Goal: Information Seeking & Learning: Learn about a topic

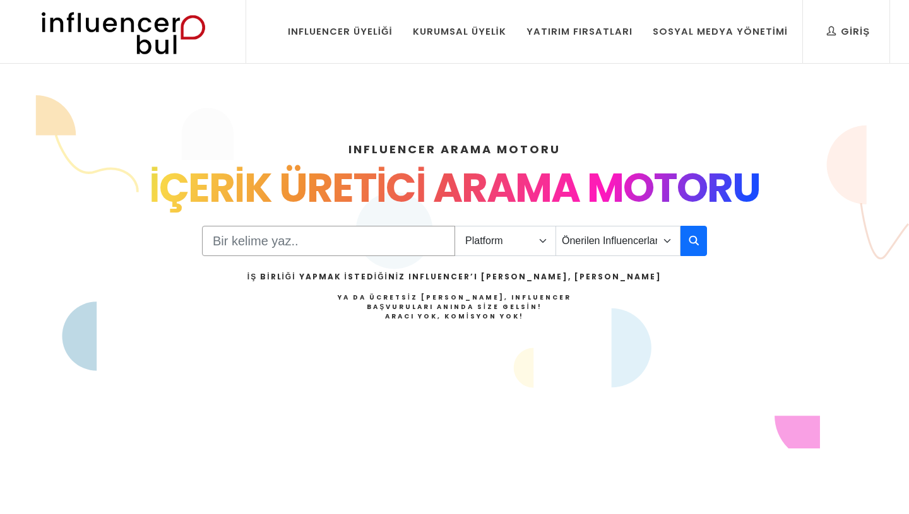
click at [321, 244] on input "Search" at bounding box center [328, 241] width 253 height 30
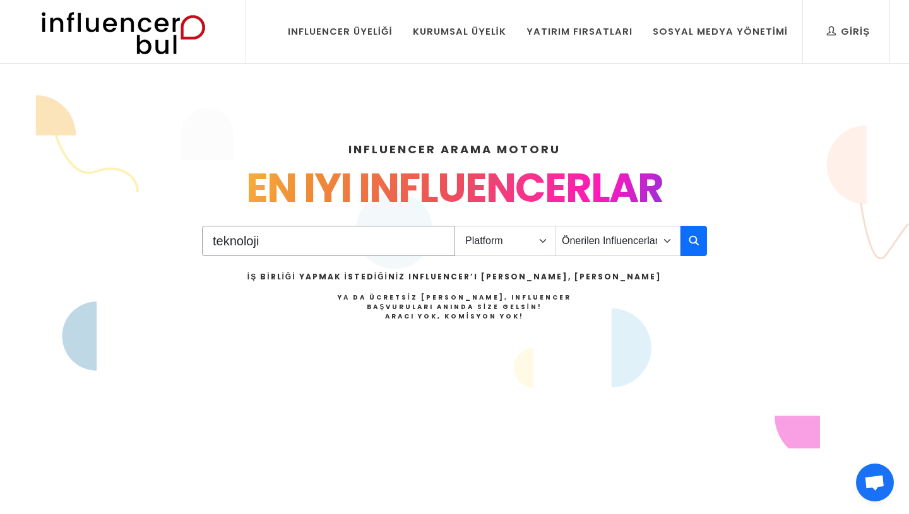
type input "teknoloji"
click at [489, 254] on select "Platform Instagram Facebook Youtube Tiktok Twitter Twitch" at bounding box center [506, 241] width 102 height 30
select select "1"
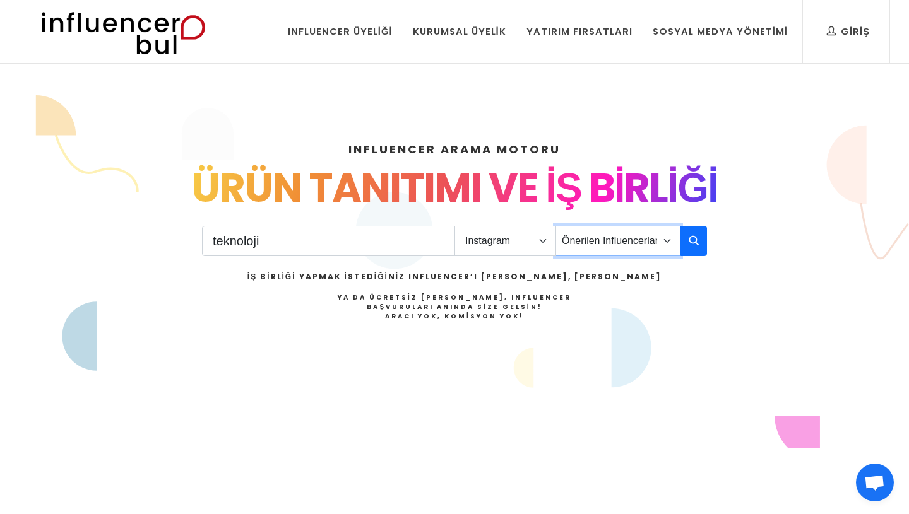
click at [668, 241] on select "Önerilen Influencerlar Aile & Çocuk & Ebeveyn Alışveriş & Giyim & Aksesuar Arab…" at bounding box center [618, 241] width 125 height 30
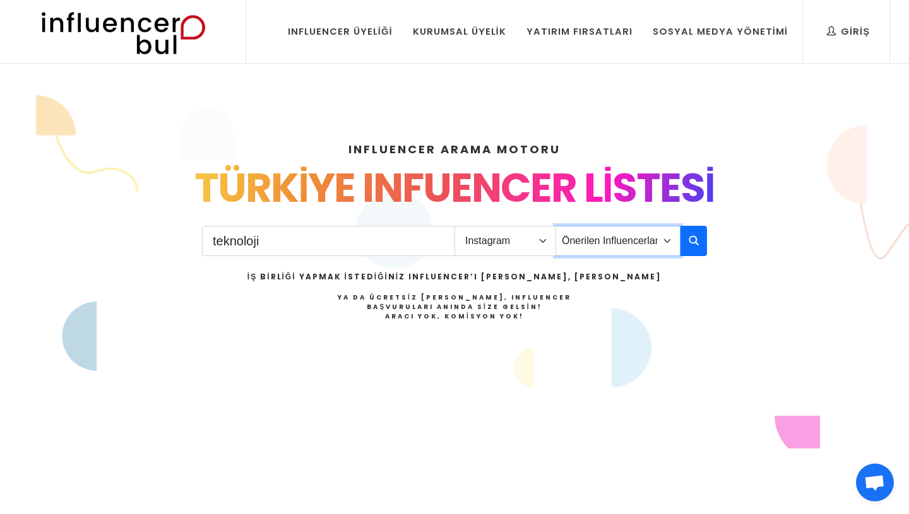
select select "40"
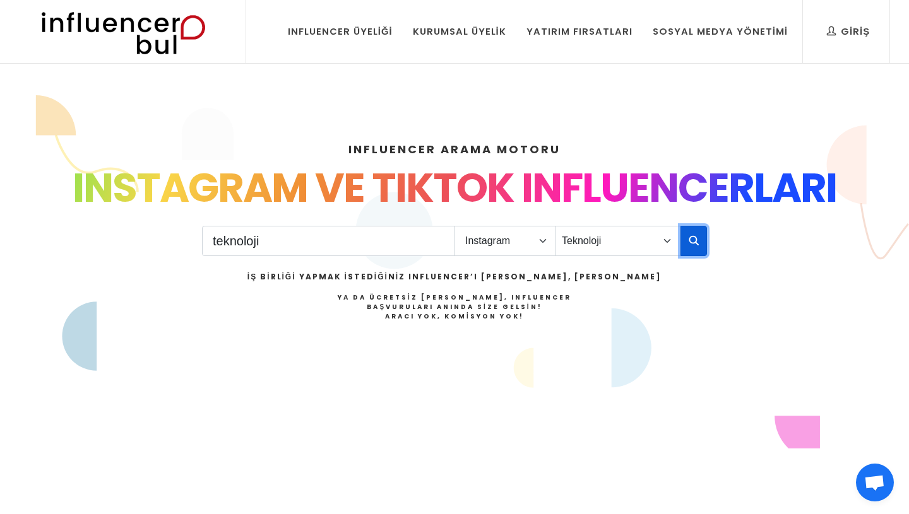
click at [696, 241] on icon "button" at bounding box center [694, 240] width 10 height 15
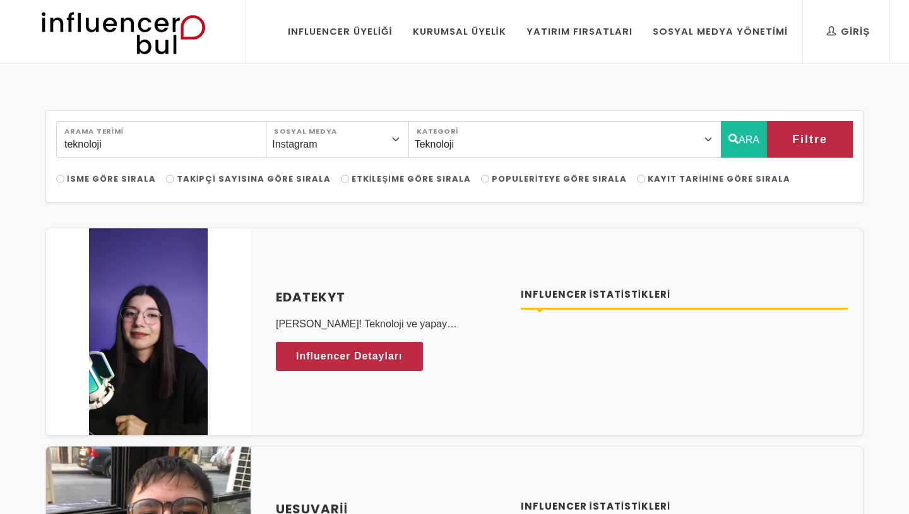
select select "40"
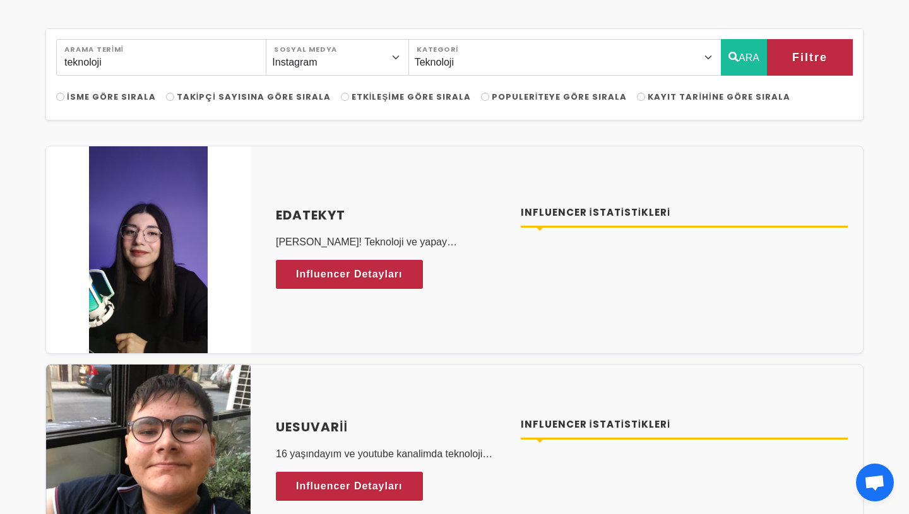
scroll to position [79, 0]
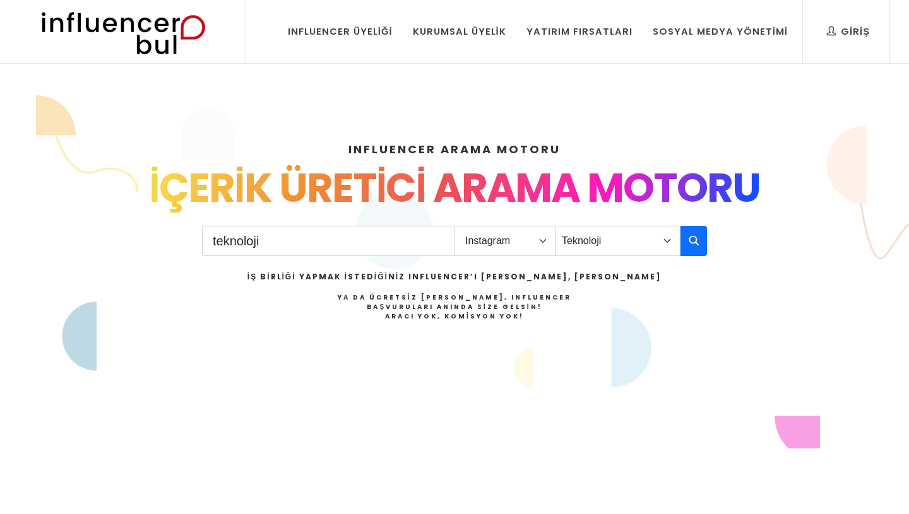
select select "1"
select select "40"
